Goal: Information Seeking & Learning: Learn about a topic

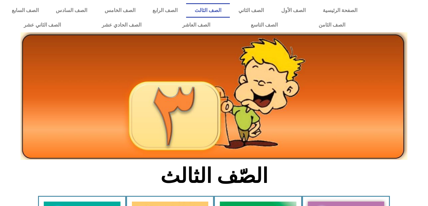
scroll to position [164, 0]
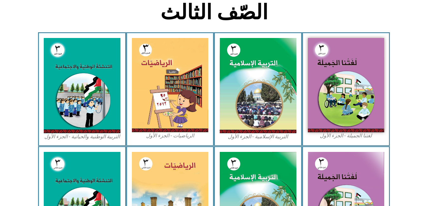
click at [155, 64] on img at bounding box center [170, 85] width 77 height 94
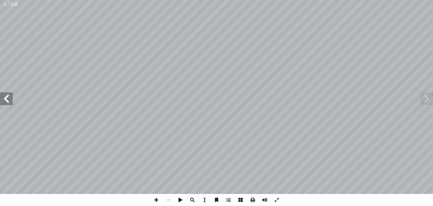
click at [7, 96] on span at bounding box center [6, 98] width 13 height 13
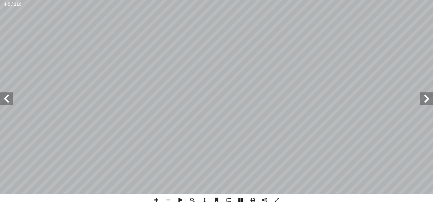
click at [7, 96] on span at bounding box center [6, 98] width 13 height 13
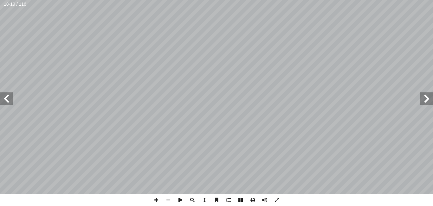
click at [7, 96] on span at bounding box center [6, 98] width 13 height 13
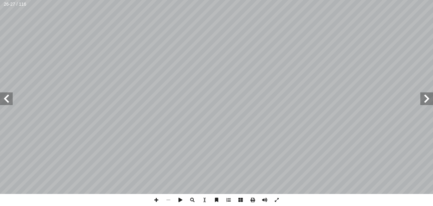
click at [7, 96] on span at bounding box center [6, 98] width 13 height 13
click at [157, 201] on span at bounding box center [156, 200] width 12 height 12
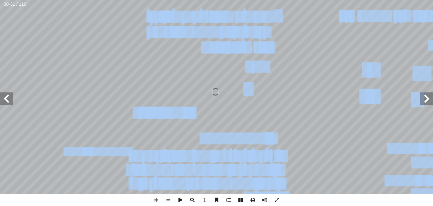
click at [197, 200] on div "٢ 6 ل َّ و أ � ا ل ُ س ْ ر ّ ا ل د ٍ ل ْ م َ ح َ دون 9999 َ ن ْ م ِ ض ِ ن ْ ي َ…" at bounding box center [216, 103] width 433 height 206
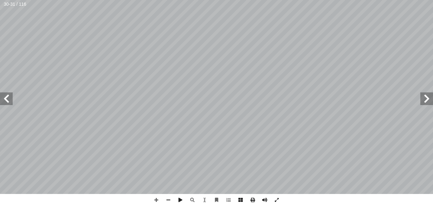
click at [8, 100] on span at bounding box center [6, 98] width 13 height 13
